Goal: Information Seeking & Learning: Learn about a topic

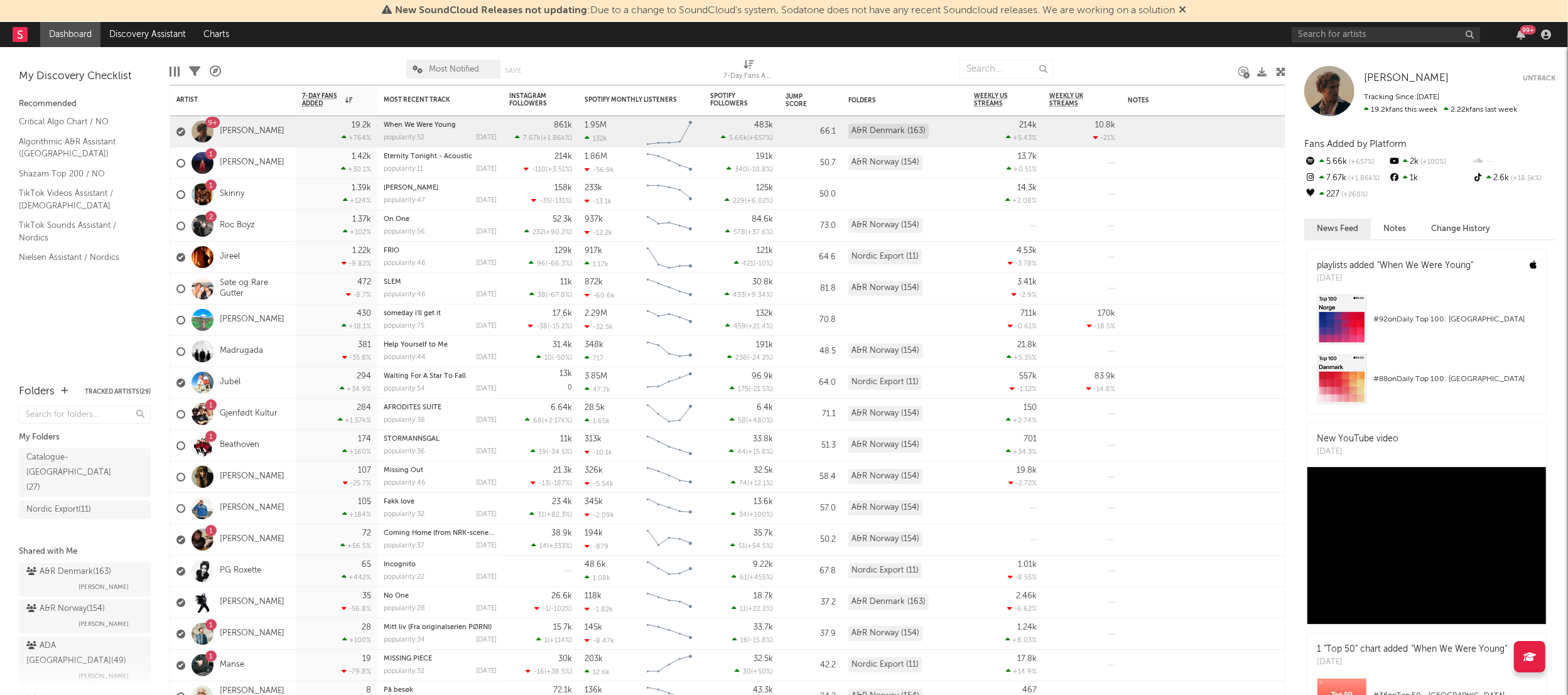
click at [1186, 10] on icon at bounding box center [1182, 10] width 8 height 10
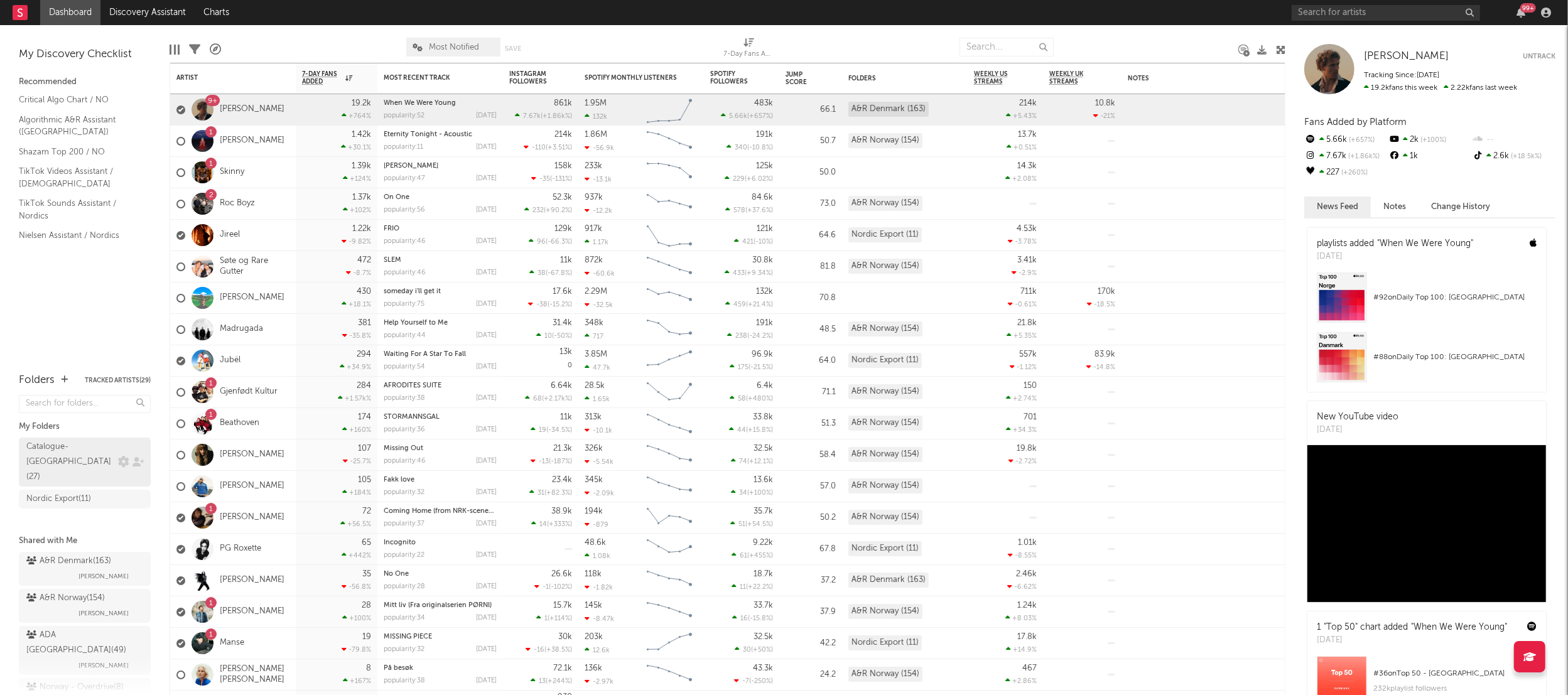
click at [59, 456] on div "Catalogue-[GEOGRAPHIC_DATA] ( 27 )" at bounding box center [70, 461] width 88 height 45
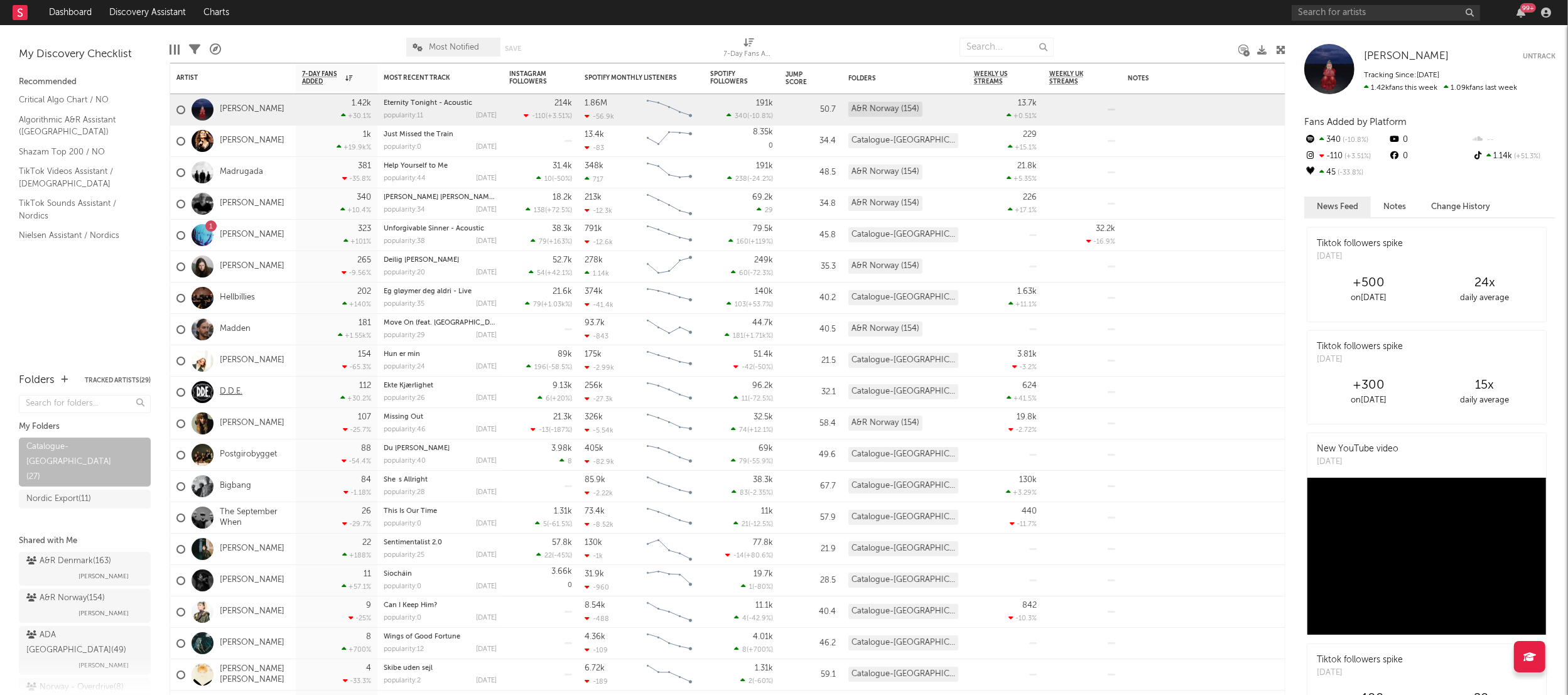
click at [227, 388] on link "D.D.E." at bounding box center [232, 391] width 23 height 11
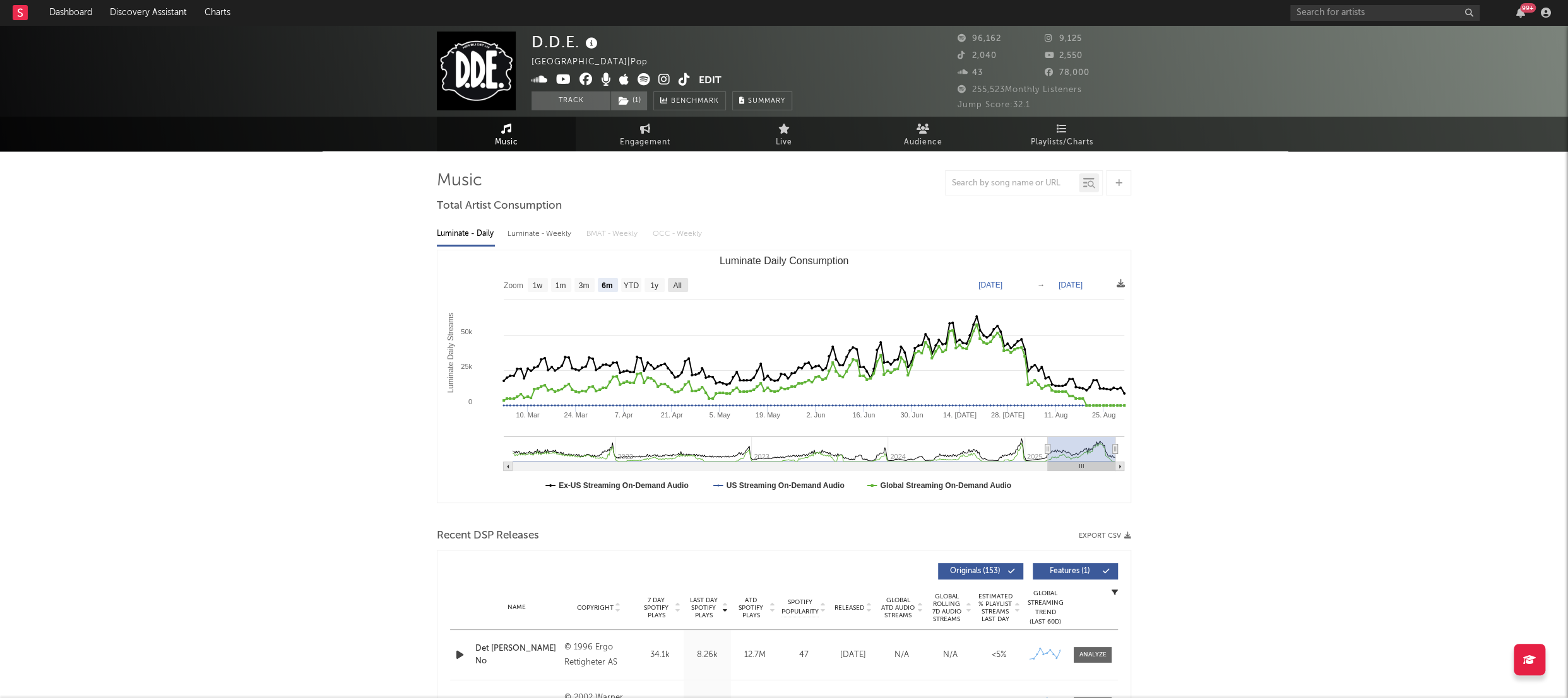
click at [674, 286] on text "All" at bounding box center [676, 285] width 8 height 9
select select "All"
type input "[DATE]"
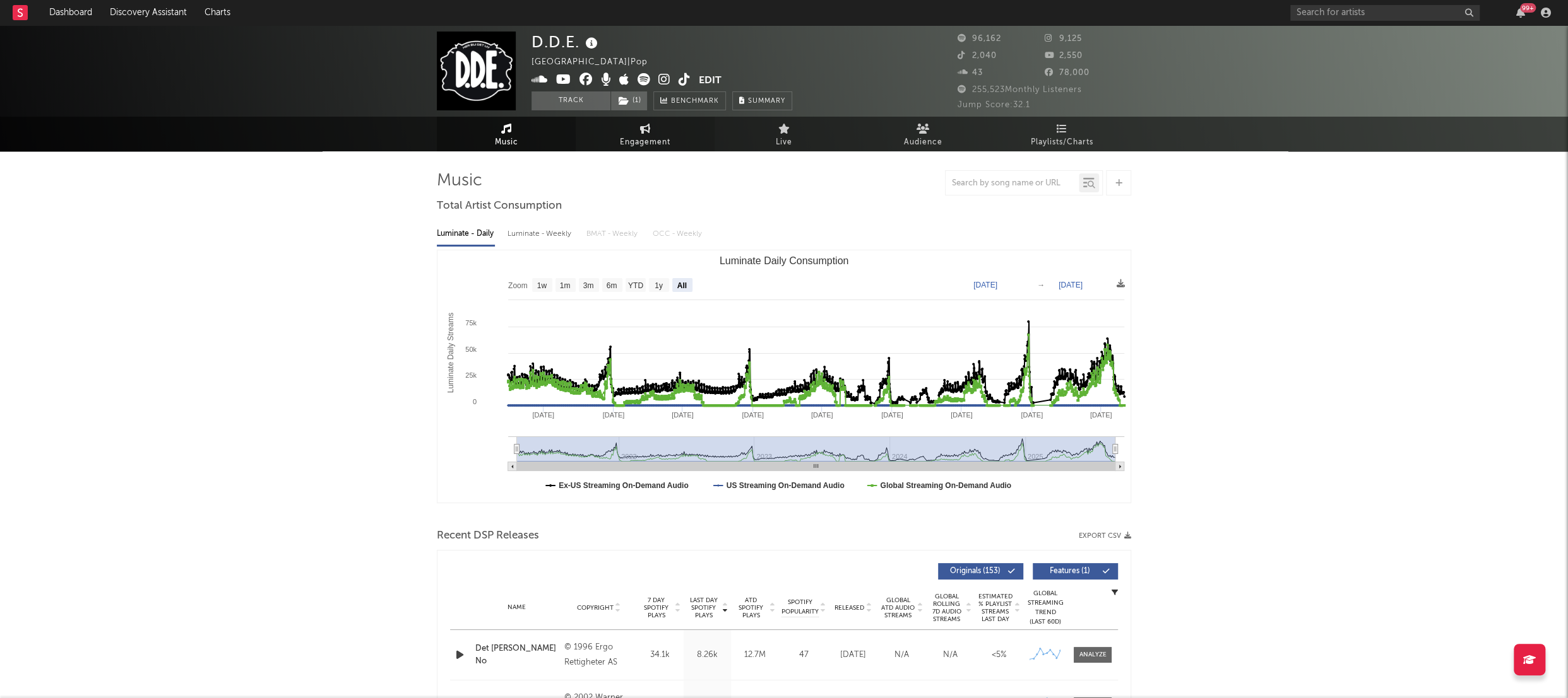
click at [642, 141] on span "Engagement" at bounding box center [645, 143] width 50 height 15
select select "1w"
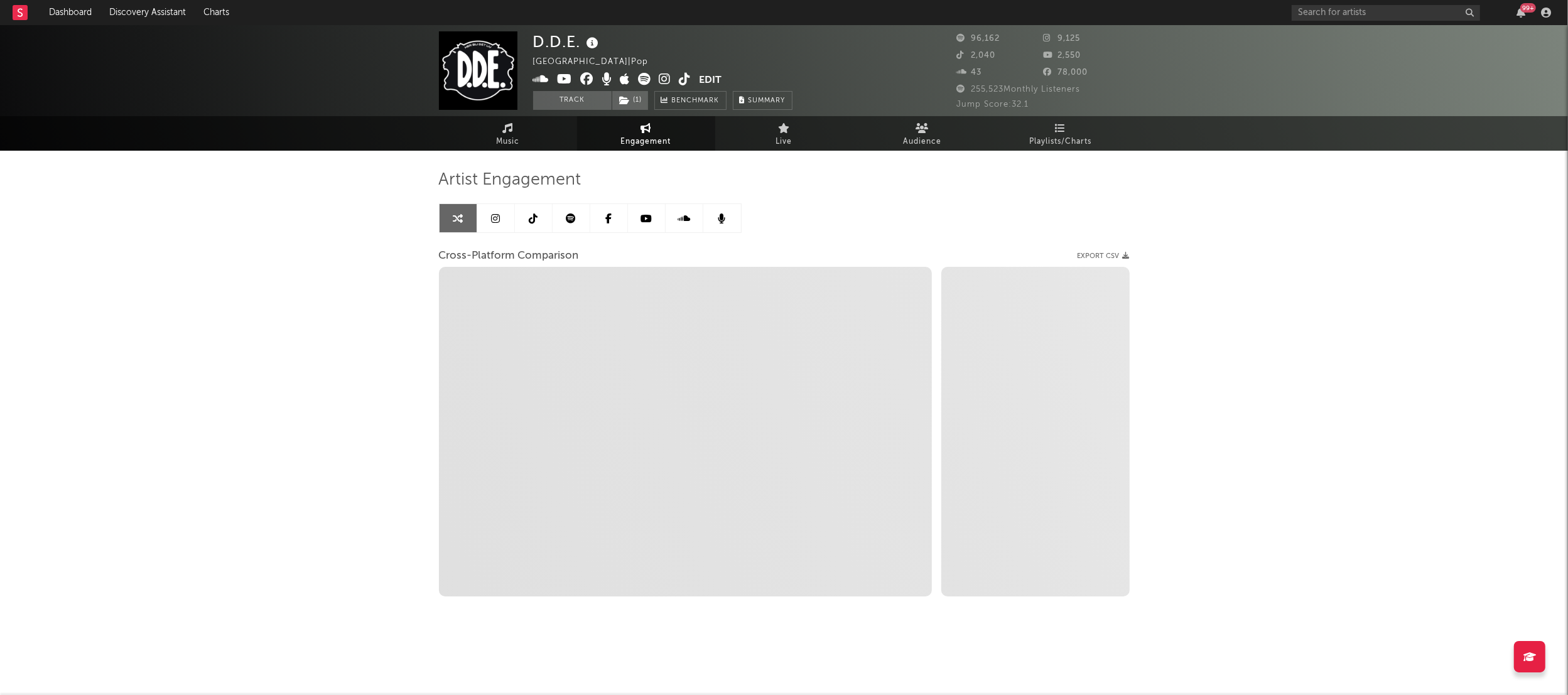
select select "1m"
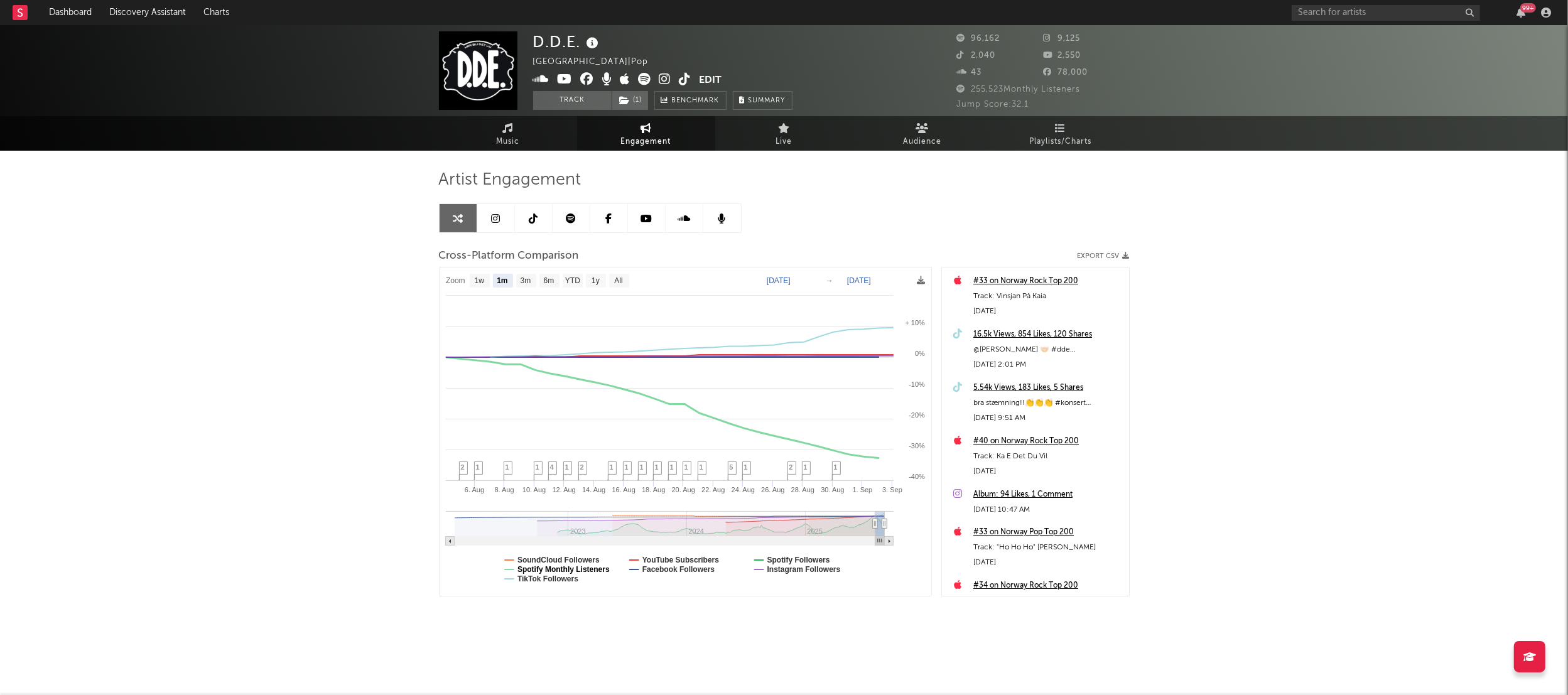
click at [564, 569] on text "Spotify Monthly Listeners" at bounding box center [563, 569] width 92 height 9
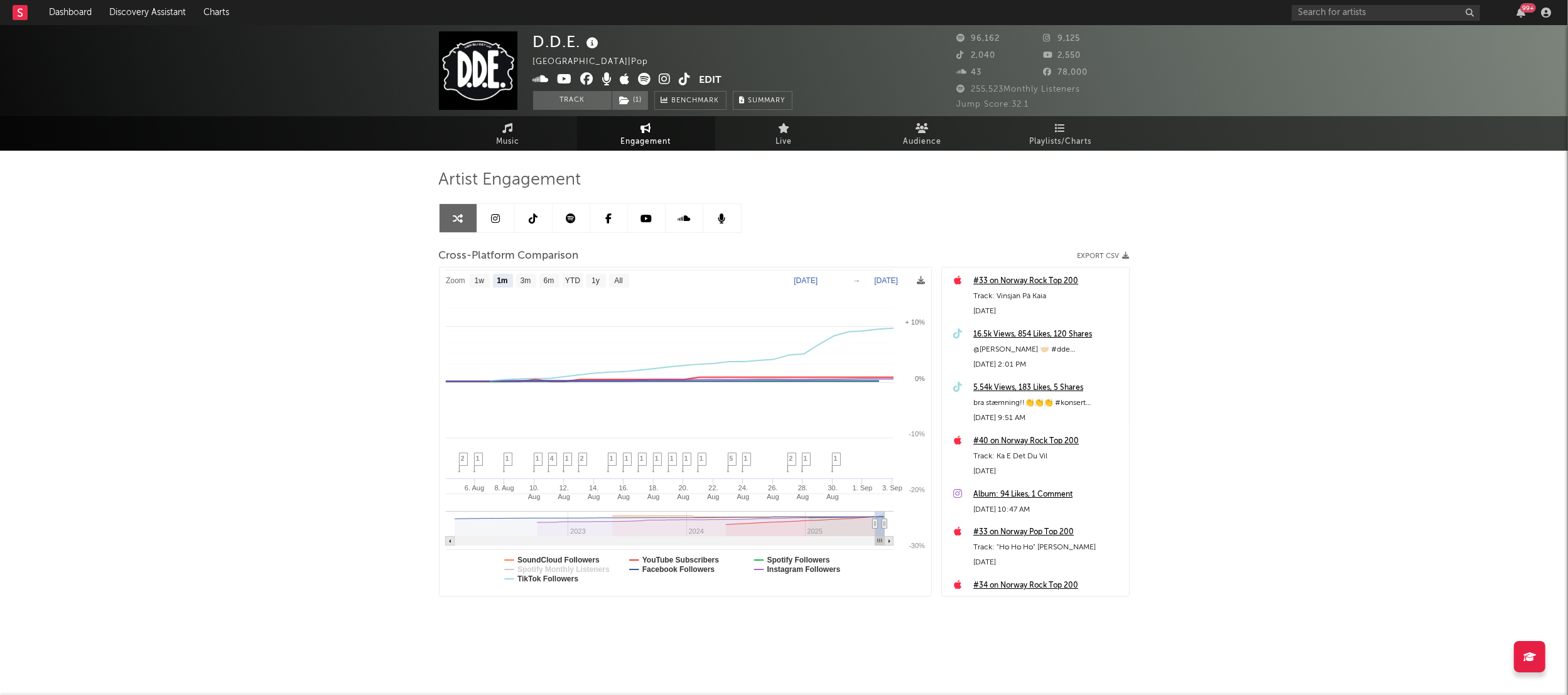
select select "1m"
